Goal: Task Accomplishment & Management: Manage account settings

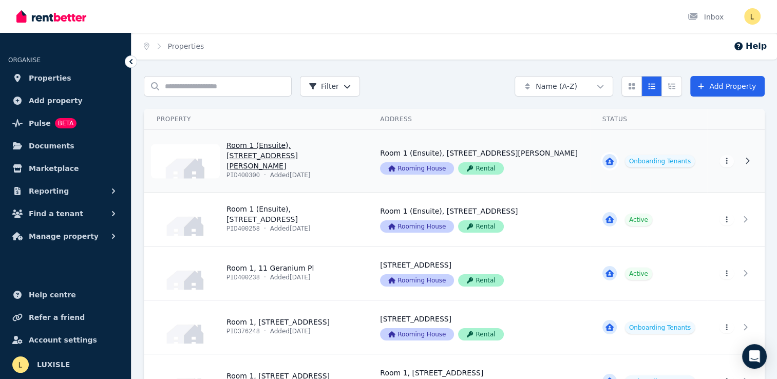
click at [330, 166] on link "View property details" at bounding box center [255, 161] width 223 height 62
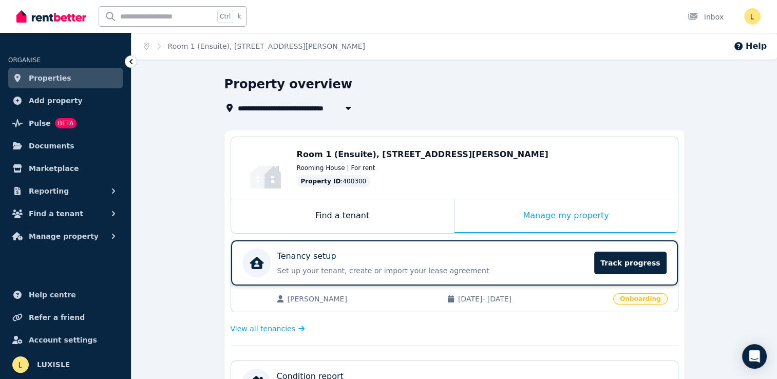
click at [430, 259] on div "Tenancy setup" at bounding box center [432, 256] width 311 height 12
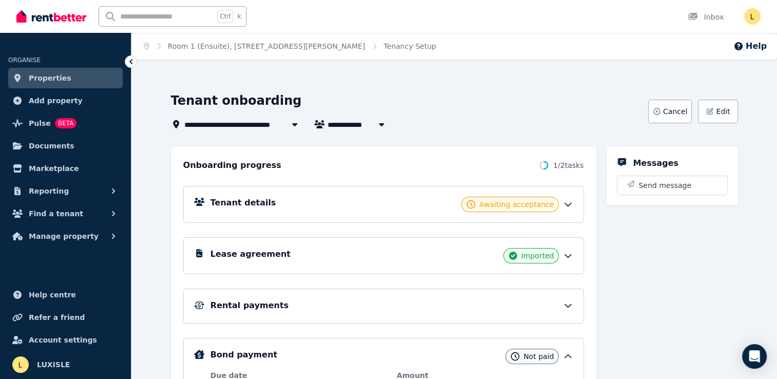
click at [568, 204] on icon at bounding box center [568, 204] width 10 height 10
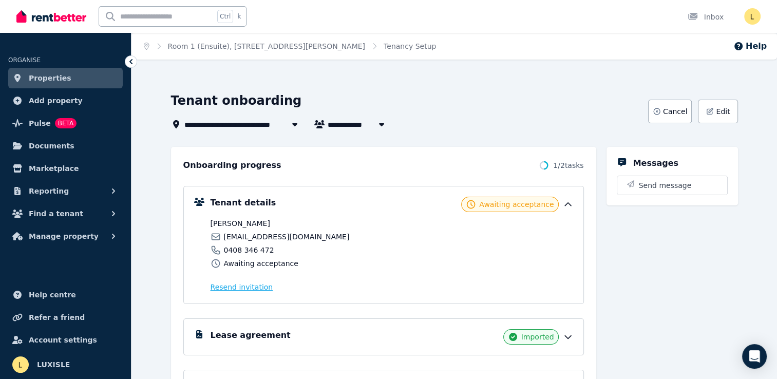
click at [234, 288] on span "Resend invitation" at bounding box center [241, 287] width 63 height 10
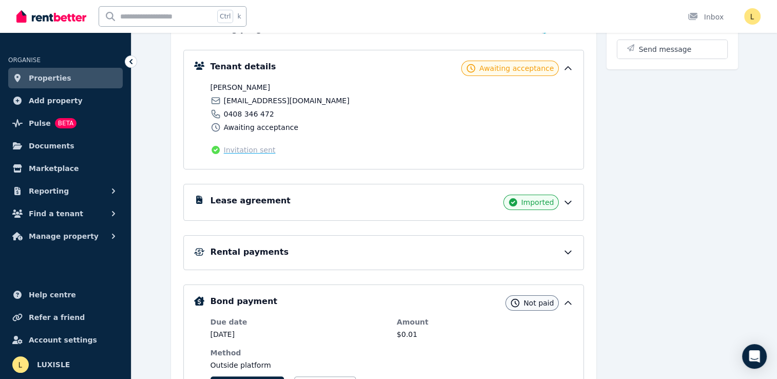
scroll to position [154, 0]
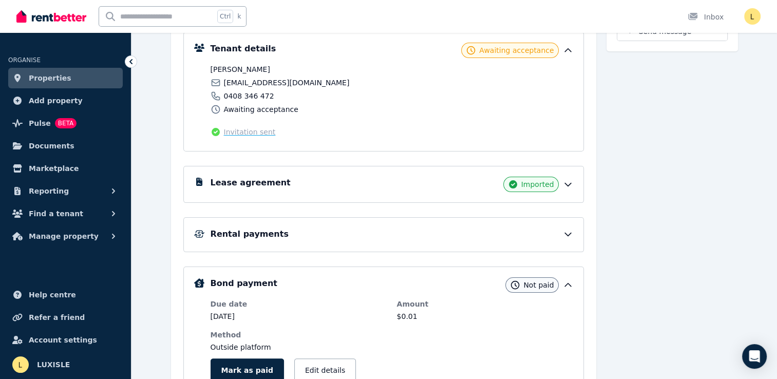
click at [343, 234] on div "Rental payments" at bounding box center [391, 234] width 362 height 12
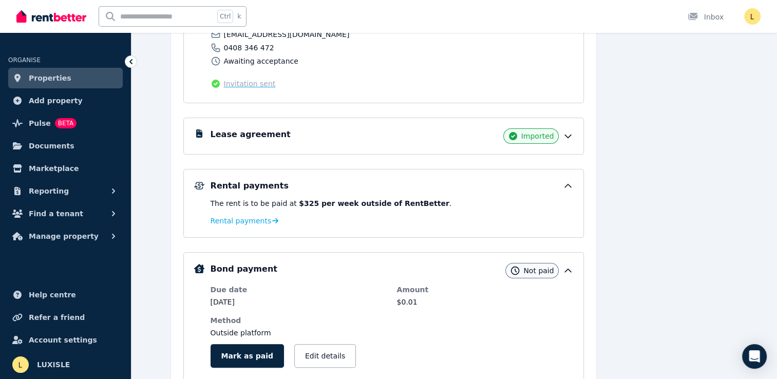
scroll to position [308, 0]
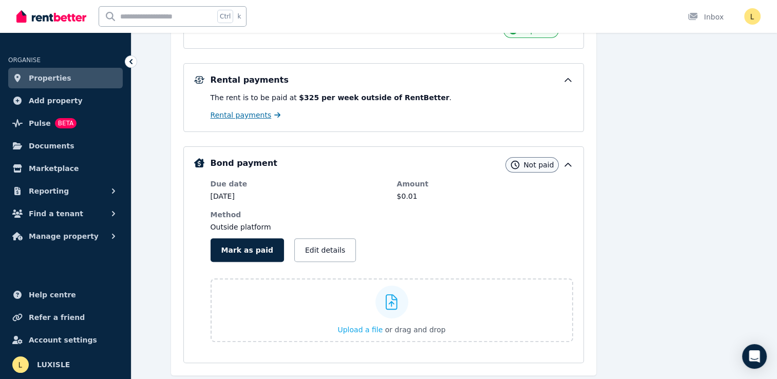
click at [250, 117] on span "Rental payments" at bounding box center [240, 115] width 61 height 10
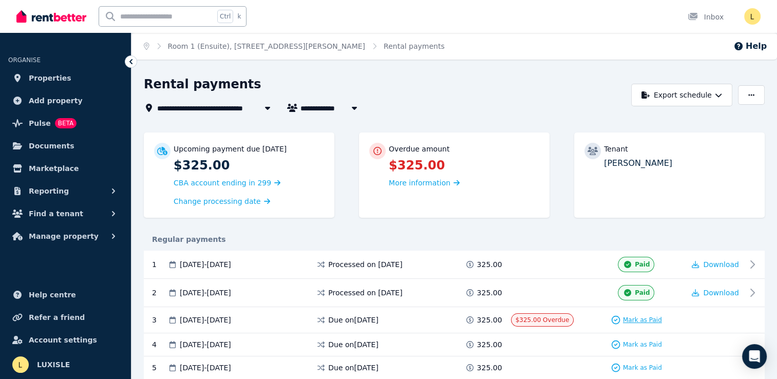
click at [636, 319] on span "Mark as Paid" at bounding box center [642, 320] width 39 height 8
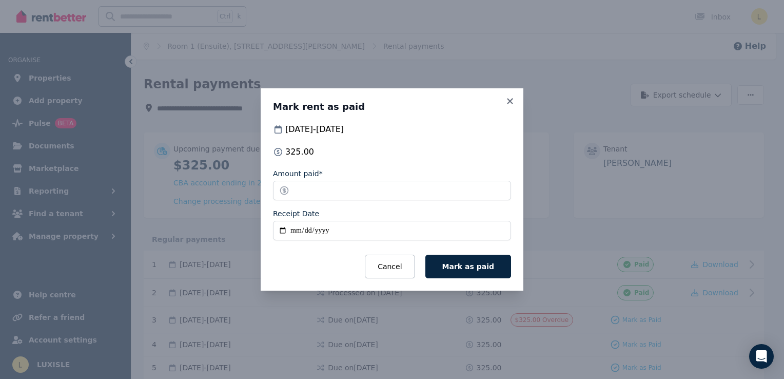
click at [292, 231] on input "Receipt Date" at bounding box center [392, 231] width 238 height 20
type input "**********"
click at [470, 263] on span "Mark as paid" at bounding box center [468, 266] width 52 height 8
